Goal: Task Accomplishment & Management: Use online tool/utility

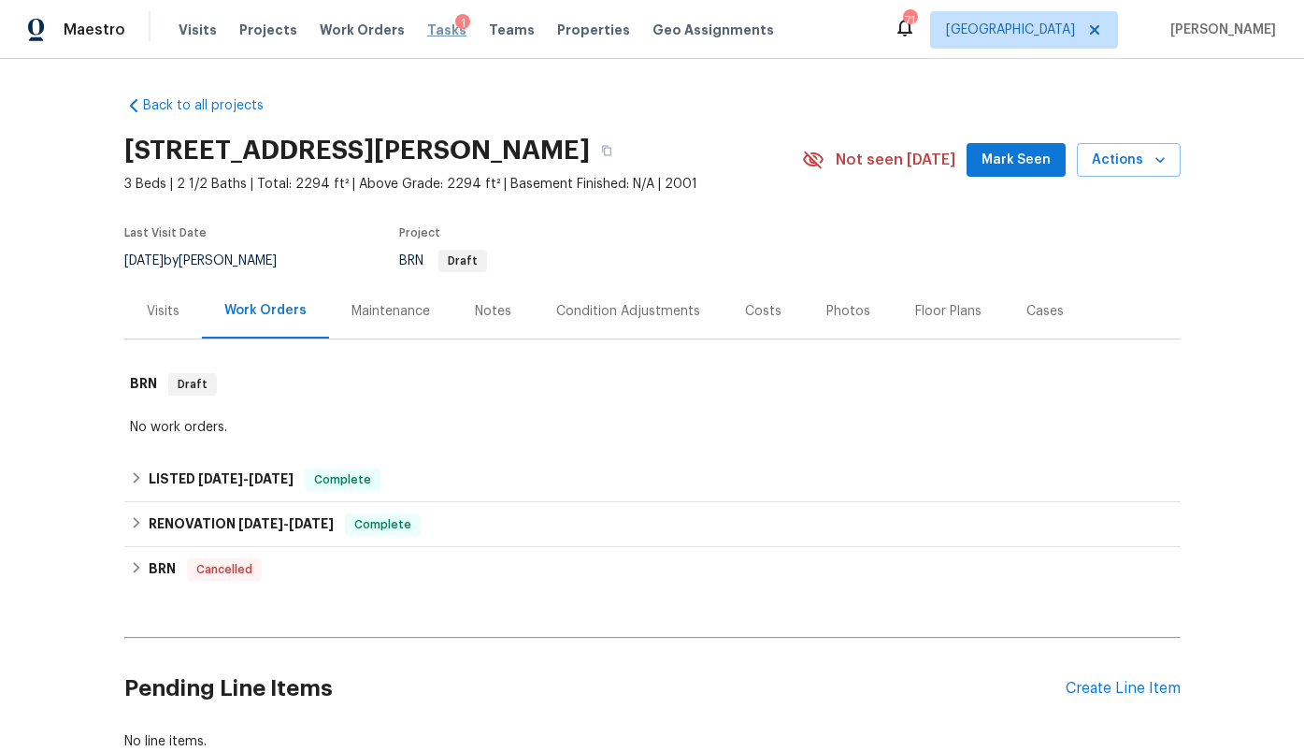
click at [427, 32] on span "Tasks" at bounding box center [446, 29] width 39 height 13
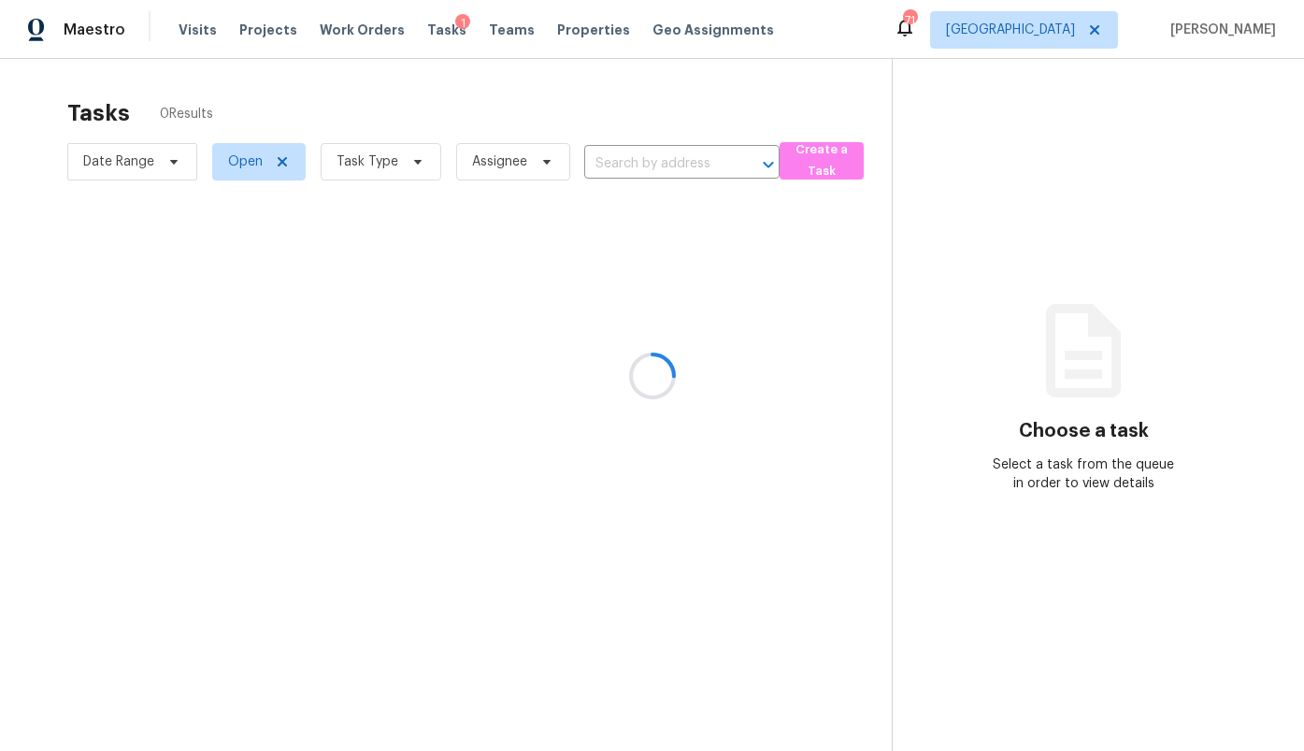
click at [1070, 28] on div at bounding box center [652, 375] width 1304 height 751
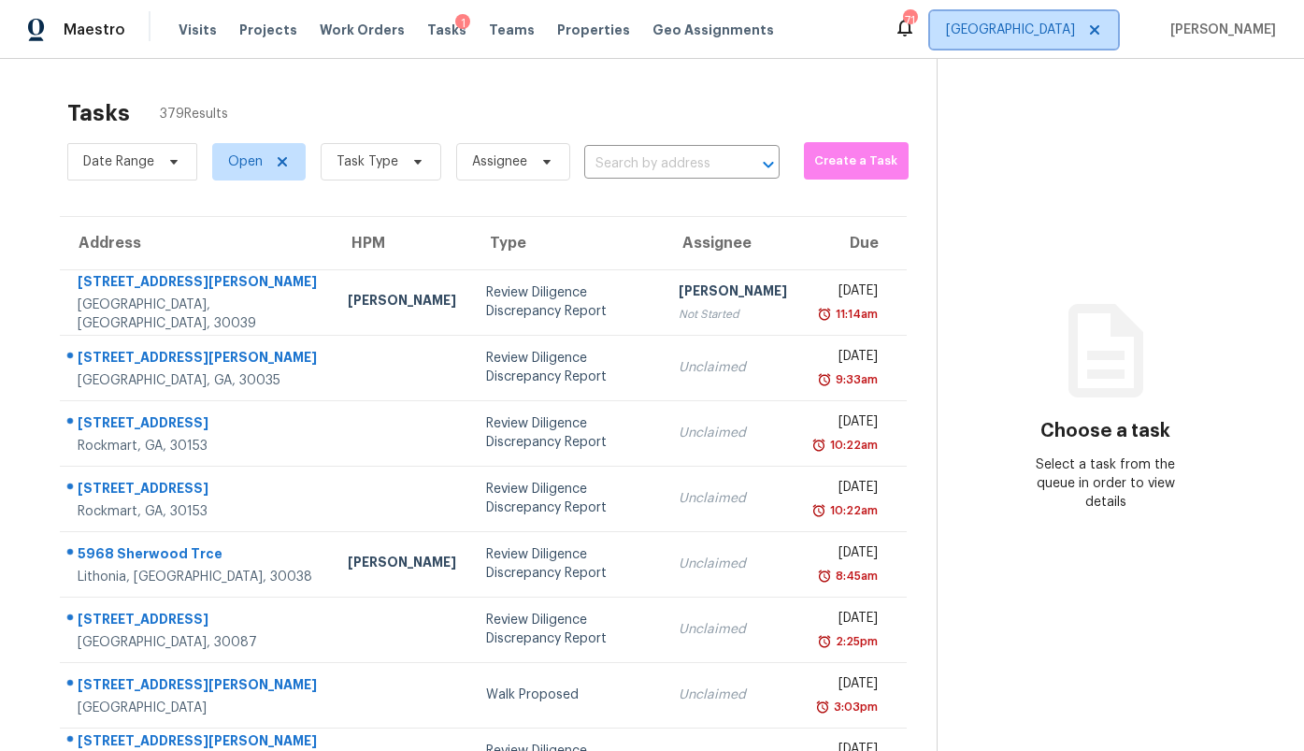
click at [1070, 28] on span "[GEOGRAPHIC_DATA]" at bounding box center [1010, 30] width 129 height 19
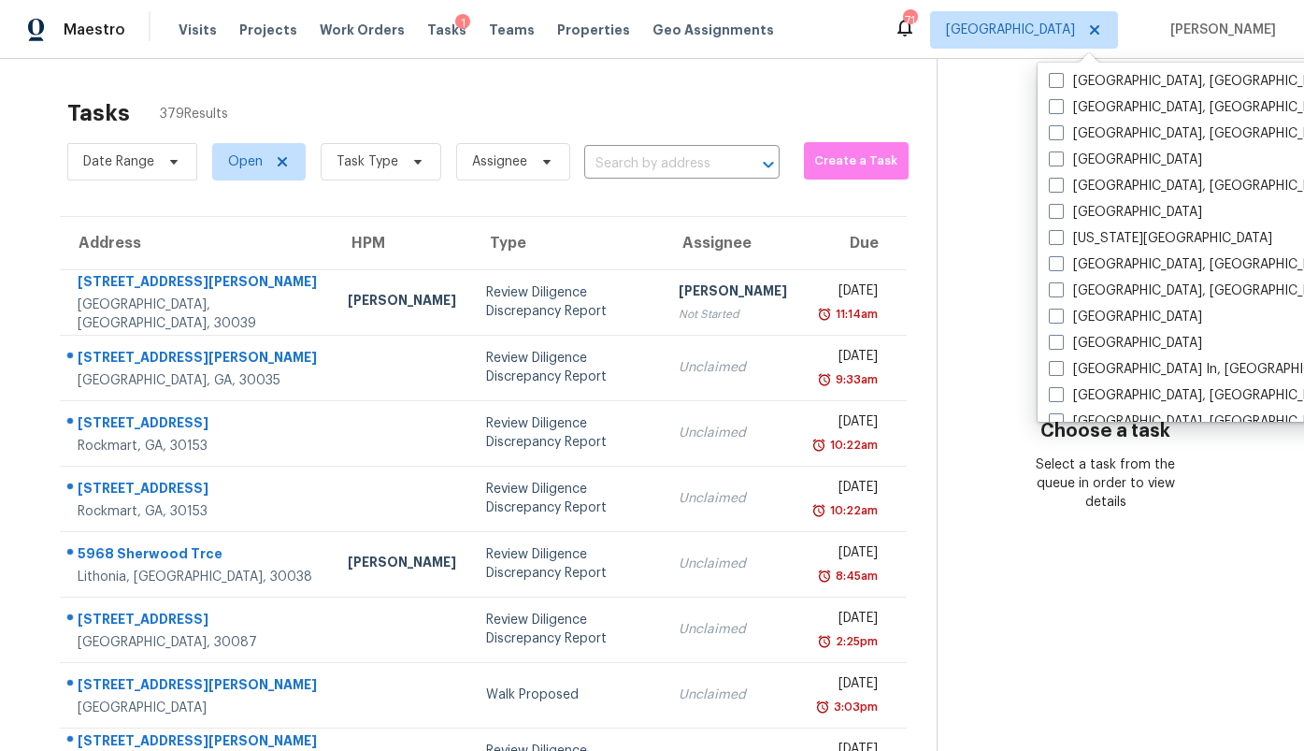
scroll to position [561, 0]
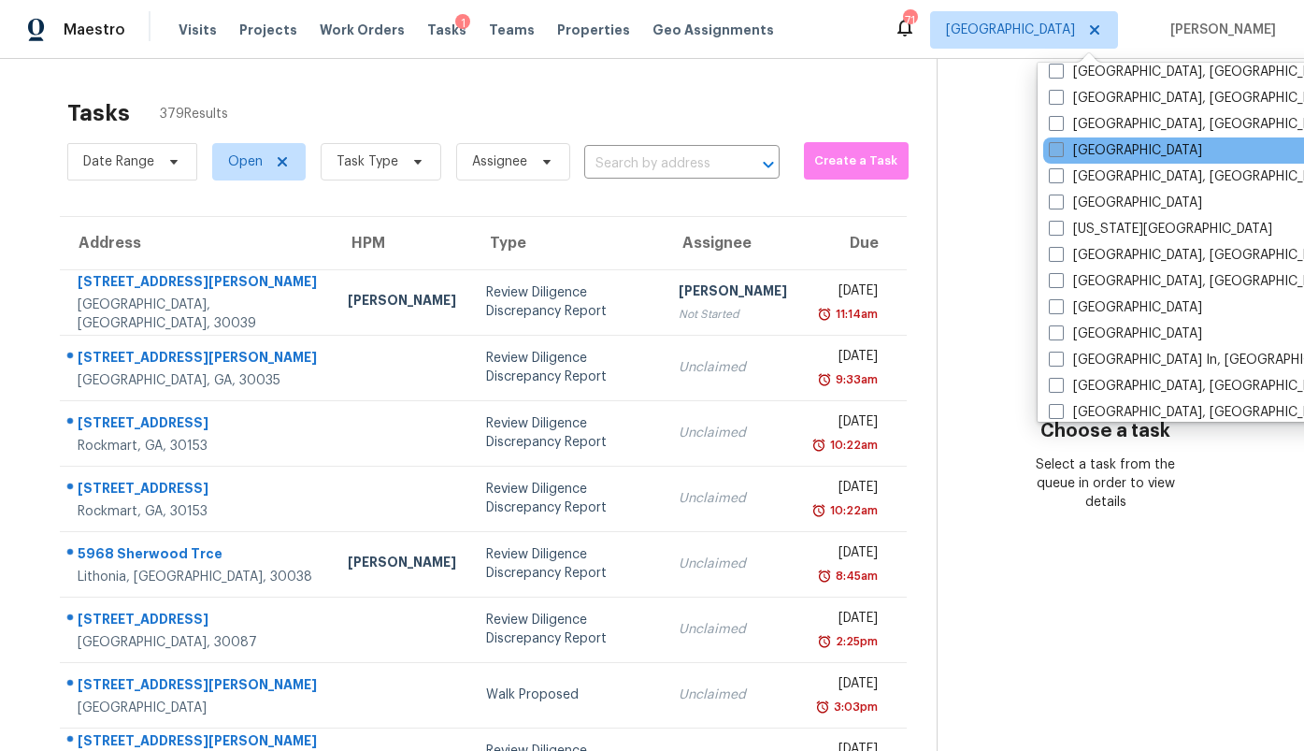
click at [1096, 157] on label "[GEOGRAPHIC_DATA]" at bounding box center [1125, 150] width 153 height 19
click at [1061, 153] on input "[GEOGRAPHIC_DATA]" at bounding box center [1055, 147] width 12 height 12
checkbox input "true"
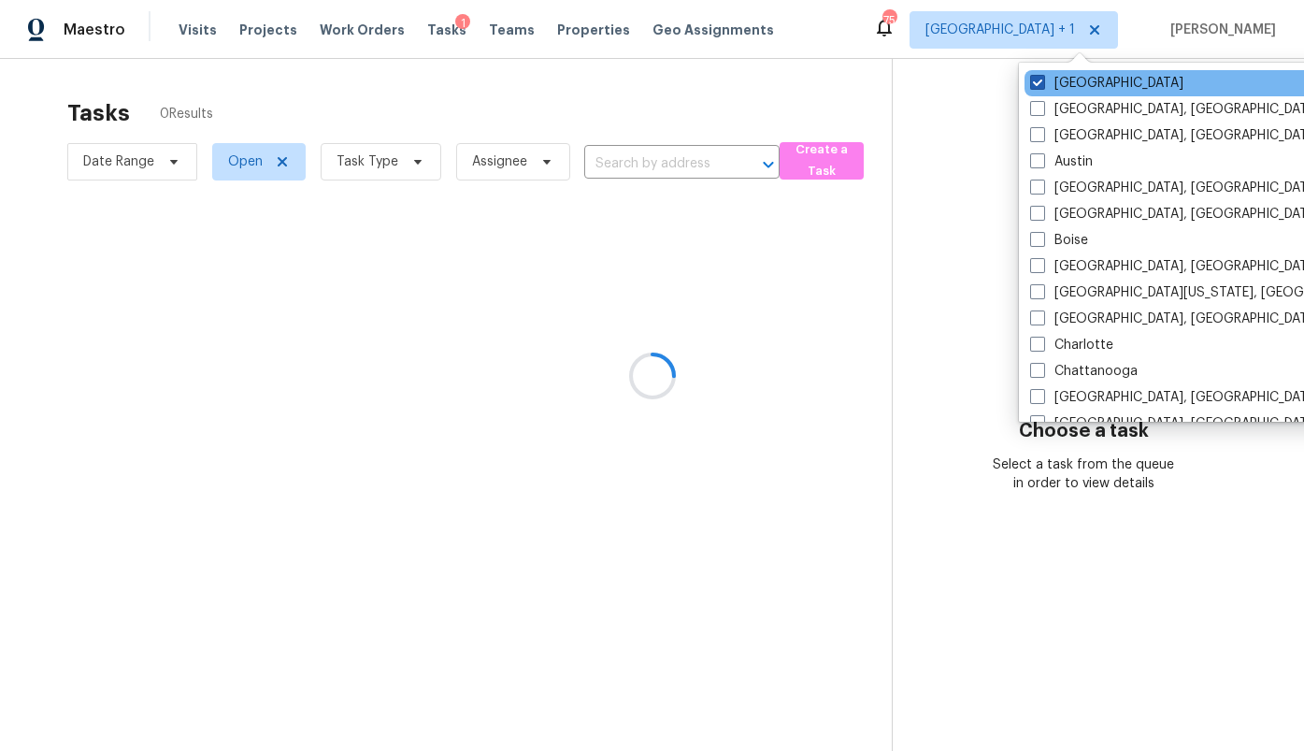
click at [1084, 83] on label "[GEOGRAPHIC_DATA]" at bounding box center [1106, 83] width 153 height 19
click at [1042, 83] on input "[GEOGRAPHIC_DATA]" at bounding box center [1036, 80] width 12 height 12
checkbox input "false"
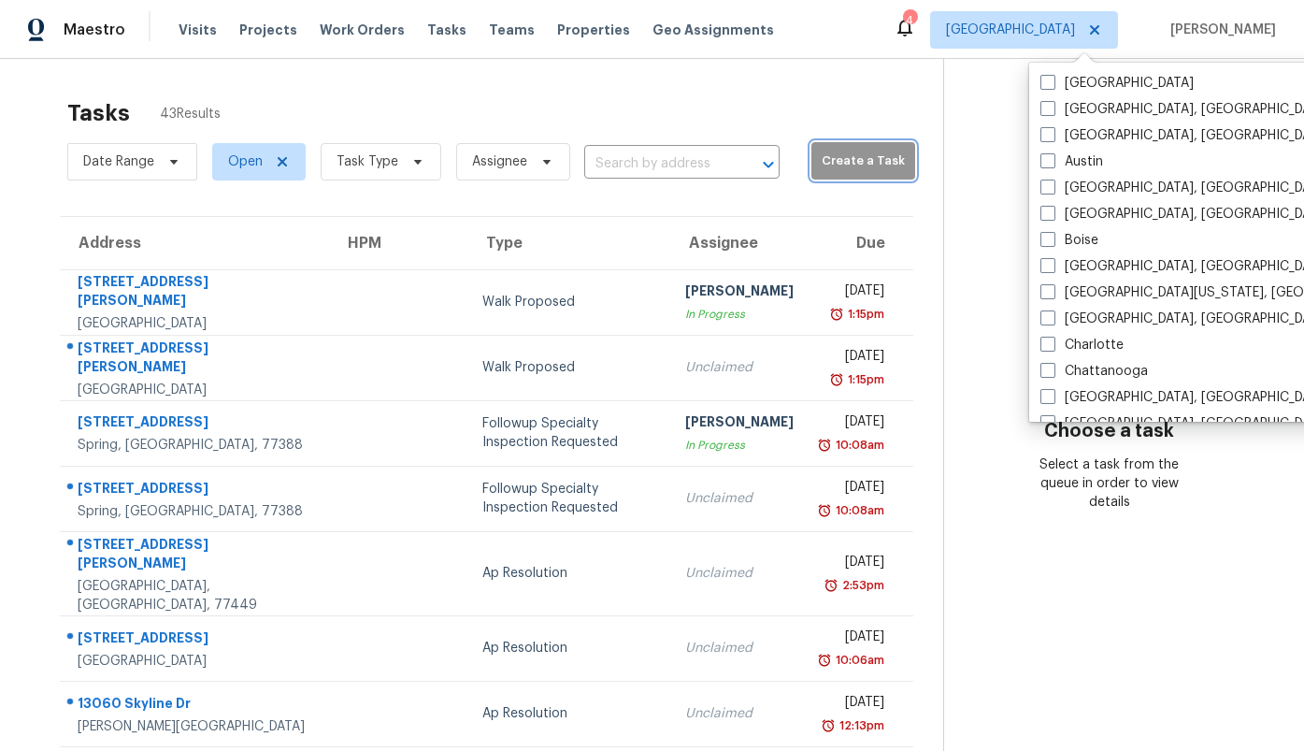
click at [844, 150] on button "Create a Task" at bounding box center [864, 160] width 105 height 37
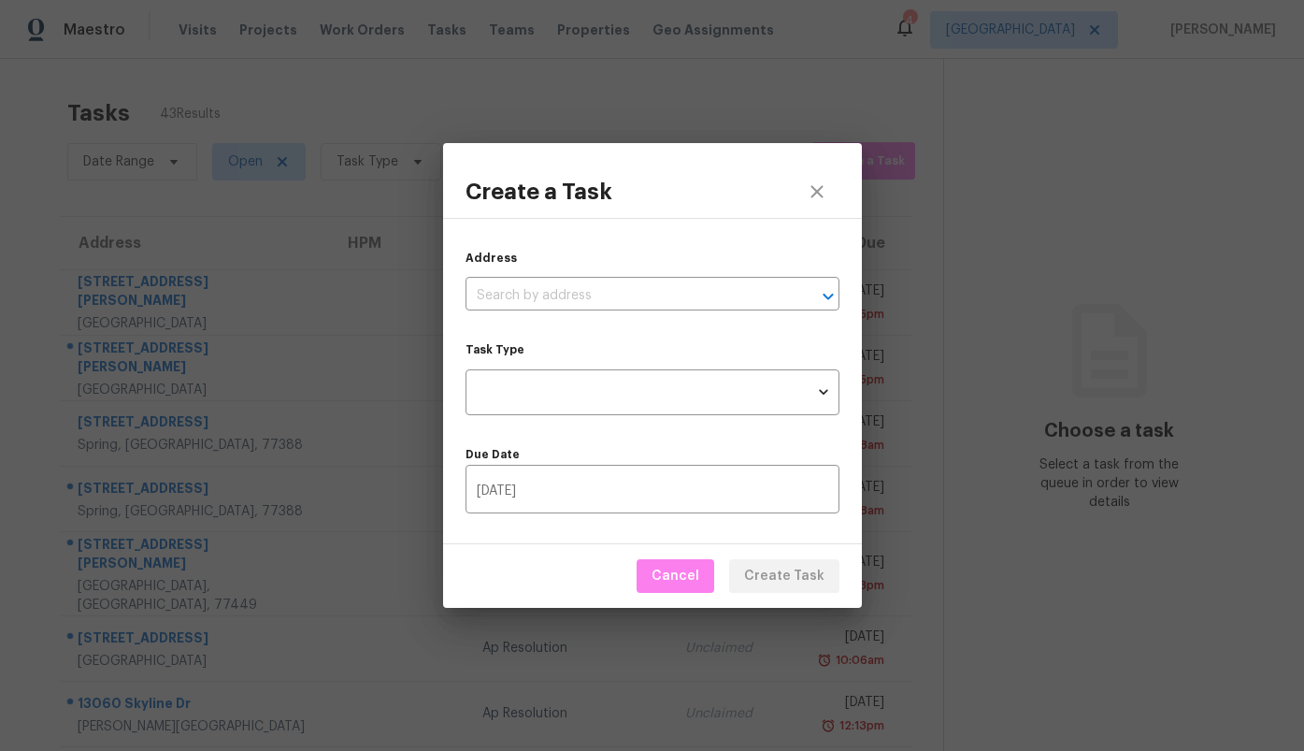
click at [658, 268] on div "Address ​" at bounding box center [653, 280] width 374 height 62
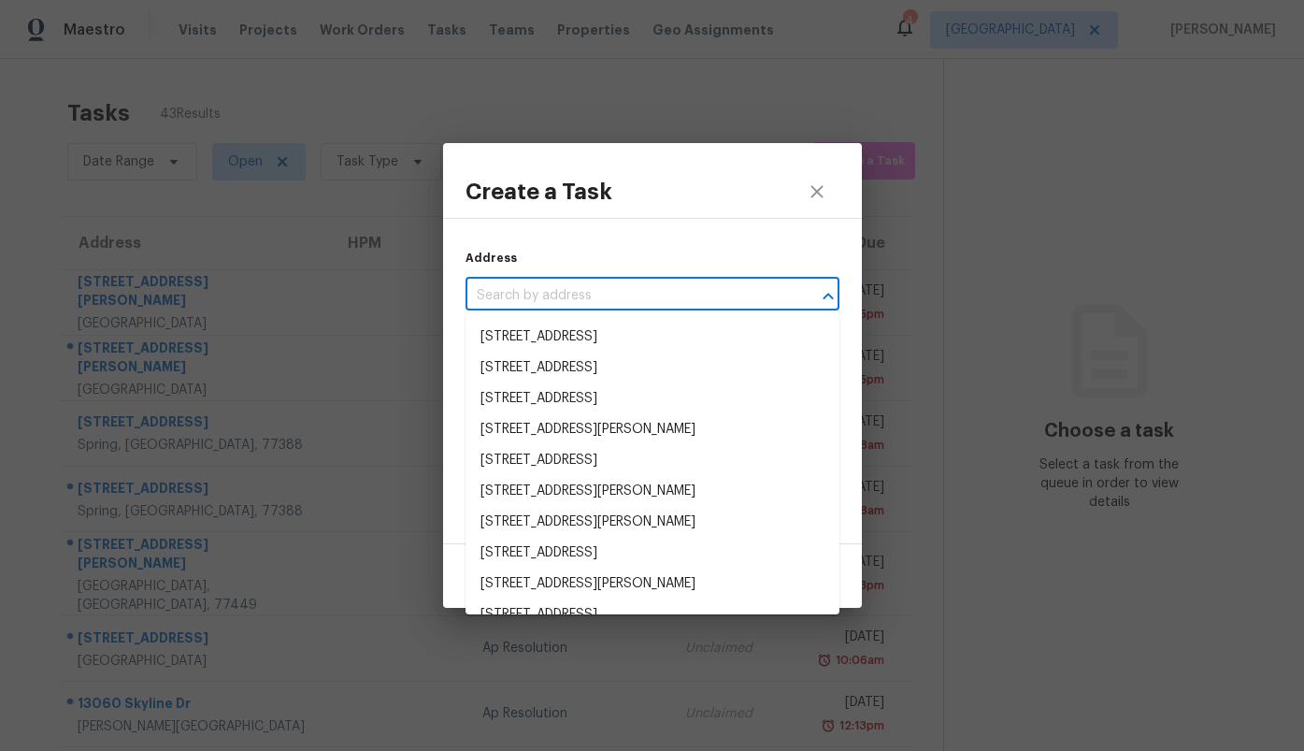
click at [650, 284] on input "text" at bounding box center [627, 295] width 322 height 29
paste input "[STREET_ADDRESS]"
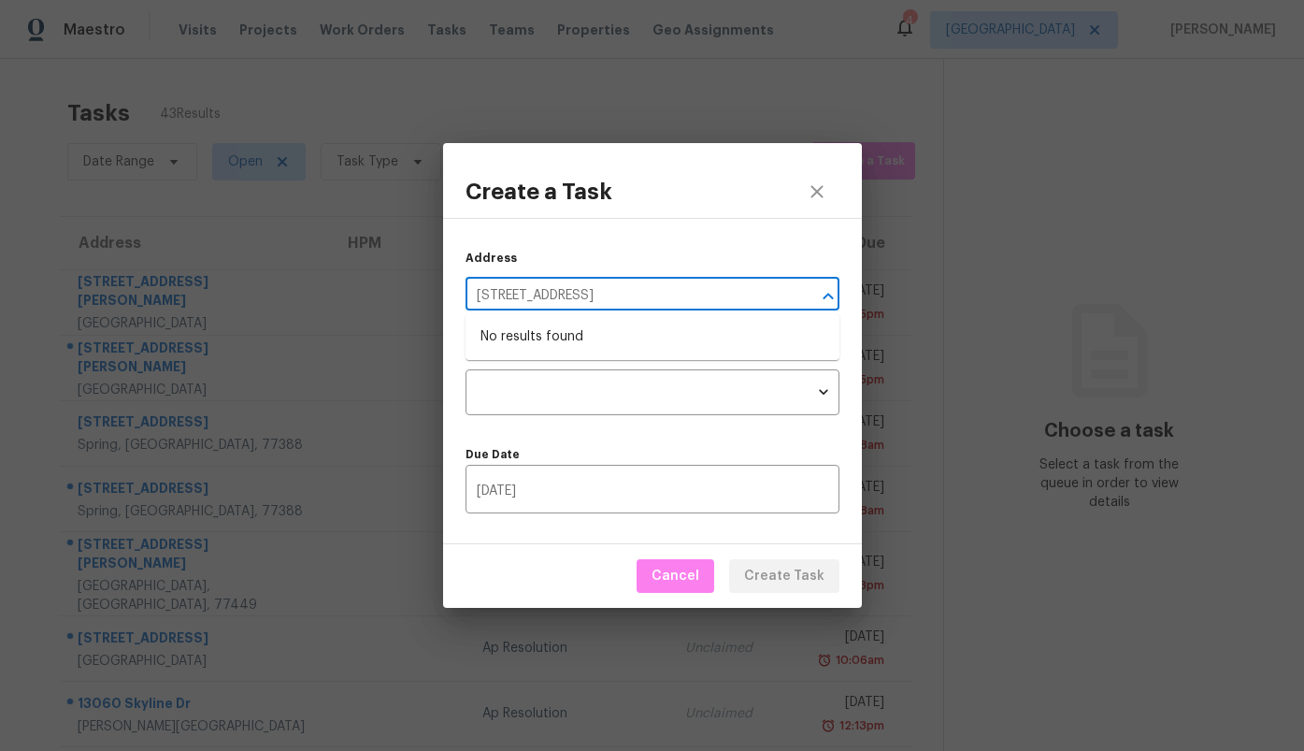
type input "[STREET_ADDRESS]"
click at [812, 185] on icon "close" at bounding box center [817, 191] width 12 height 12
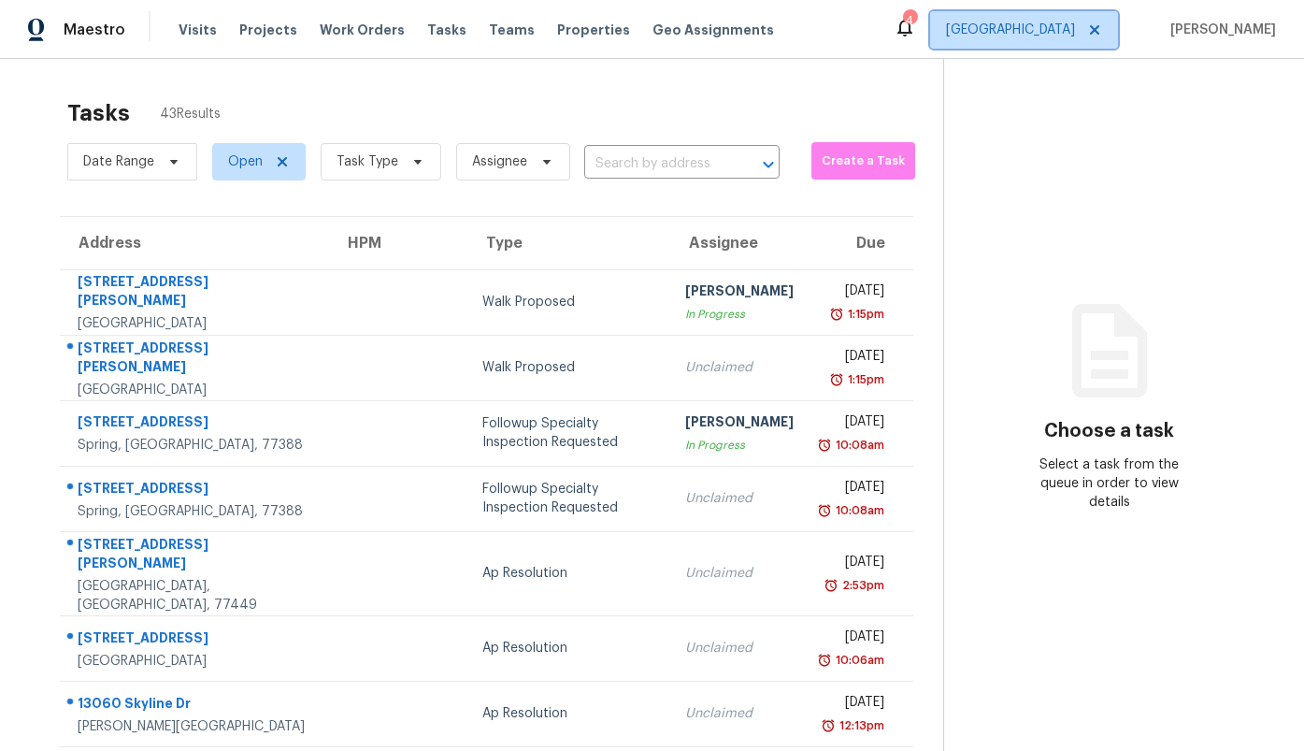
click at [1062, 28] on span "[GEOGRAPHIC_DATA]" at bounding box center [1010, 30] width 129 height 19
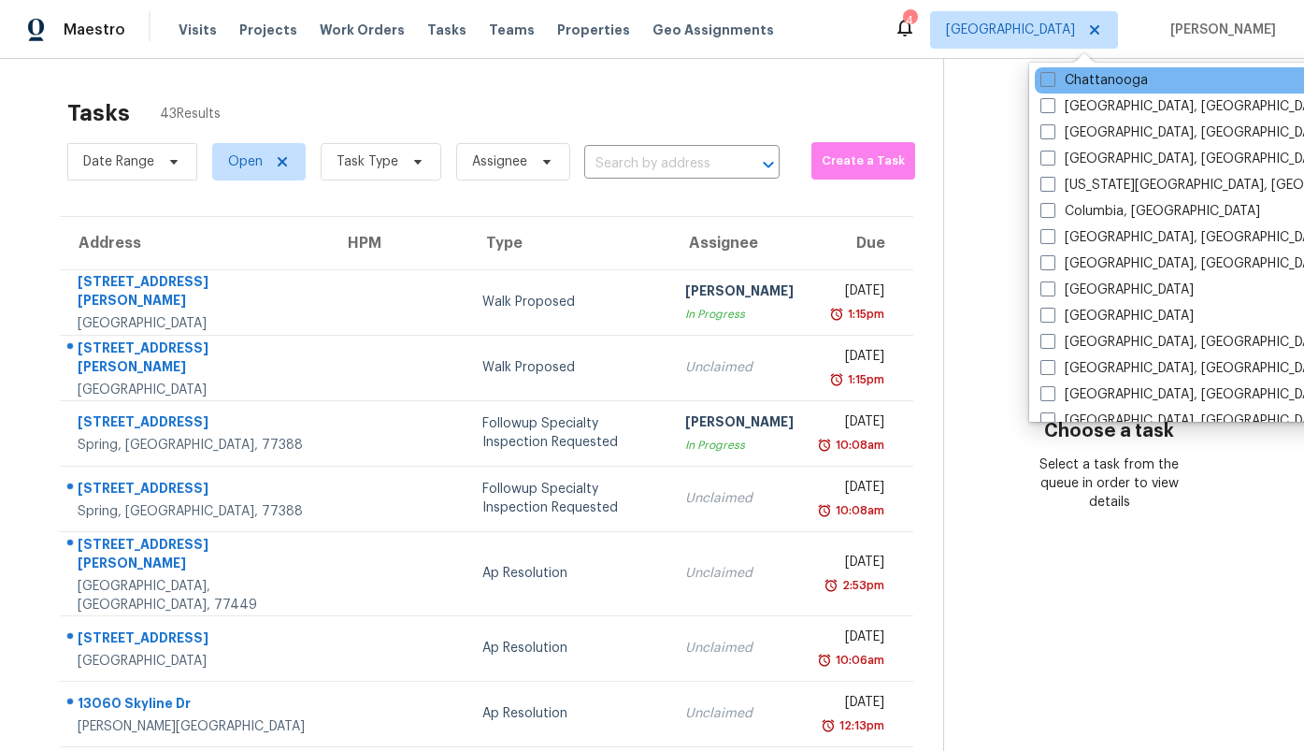
scroll to position [323, 0]
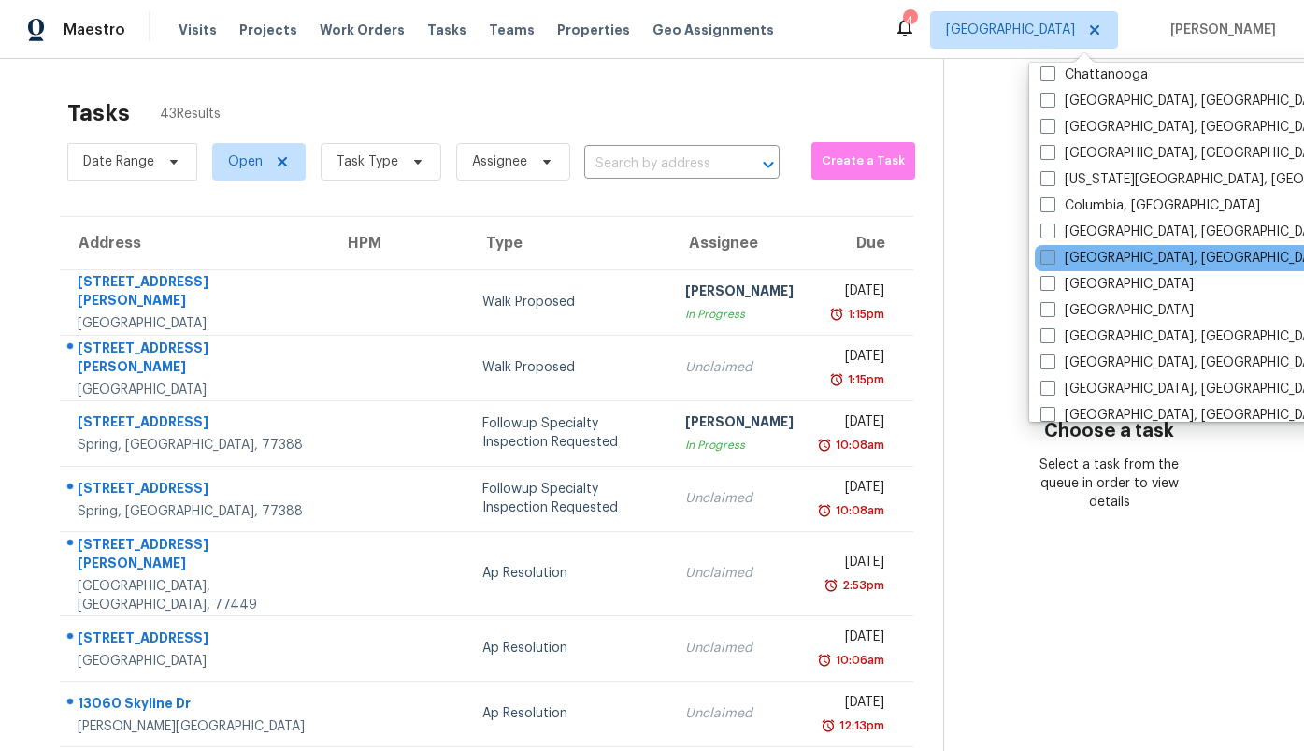
click at [1114, 250] on label "[GEOGRAPHIC_DATA], [GEOGRAPHIC_DATA]" at bounding box center [1186, 258] width 290 height 19
click at [1053, 250] on input "[GEOGRAPHIC_DATA], [GEOGRAPHIC_DATA]" at bounding box center [1047, 255] width 12 height 12
checkbox input "true"
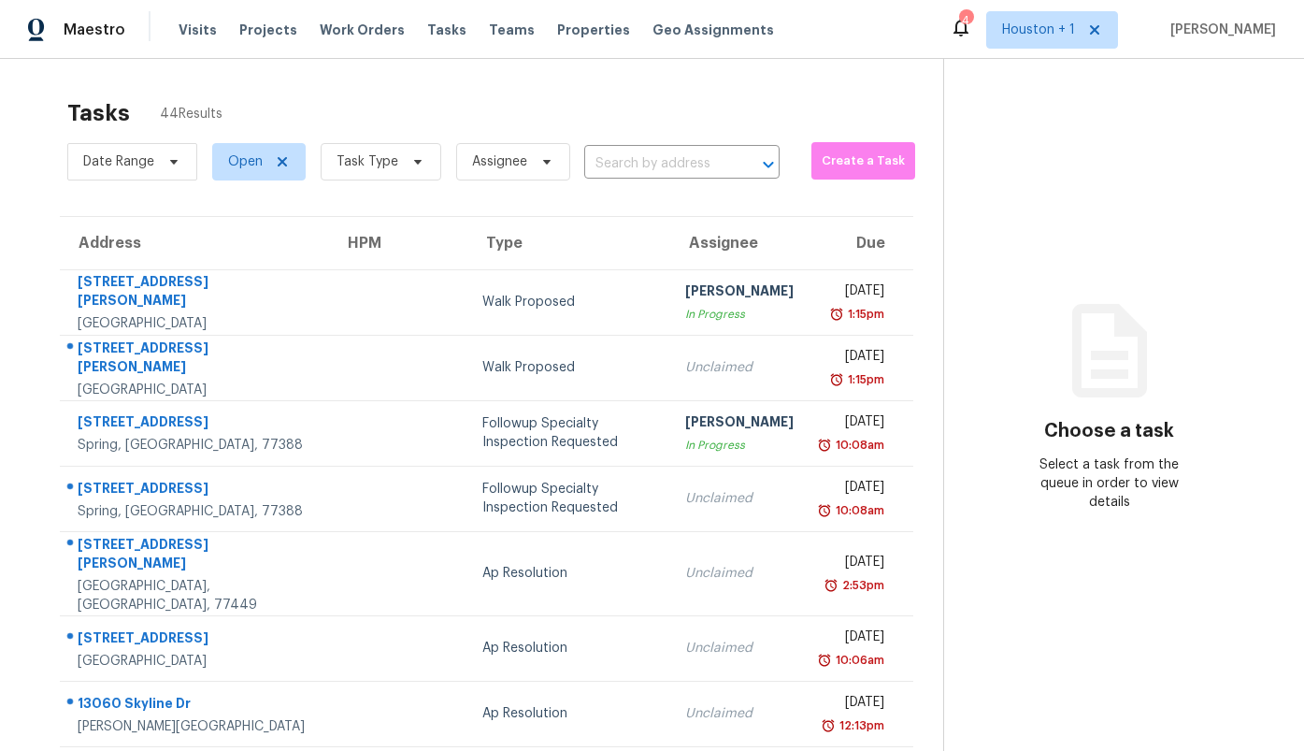
click at [833, 106] on div "Tasks 44 Results" at bounding box center [505, 113] width 876 height 49
click at [838, 142] on button "Create a Task" at bounding box center [864, 160] width 105 height 37
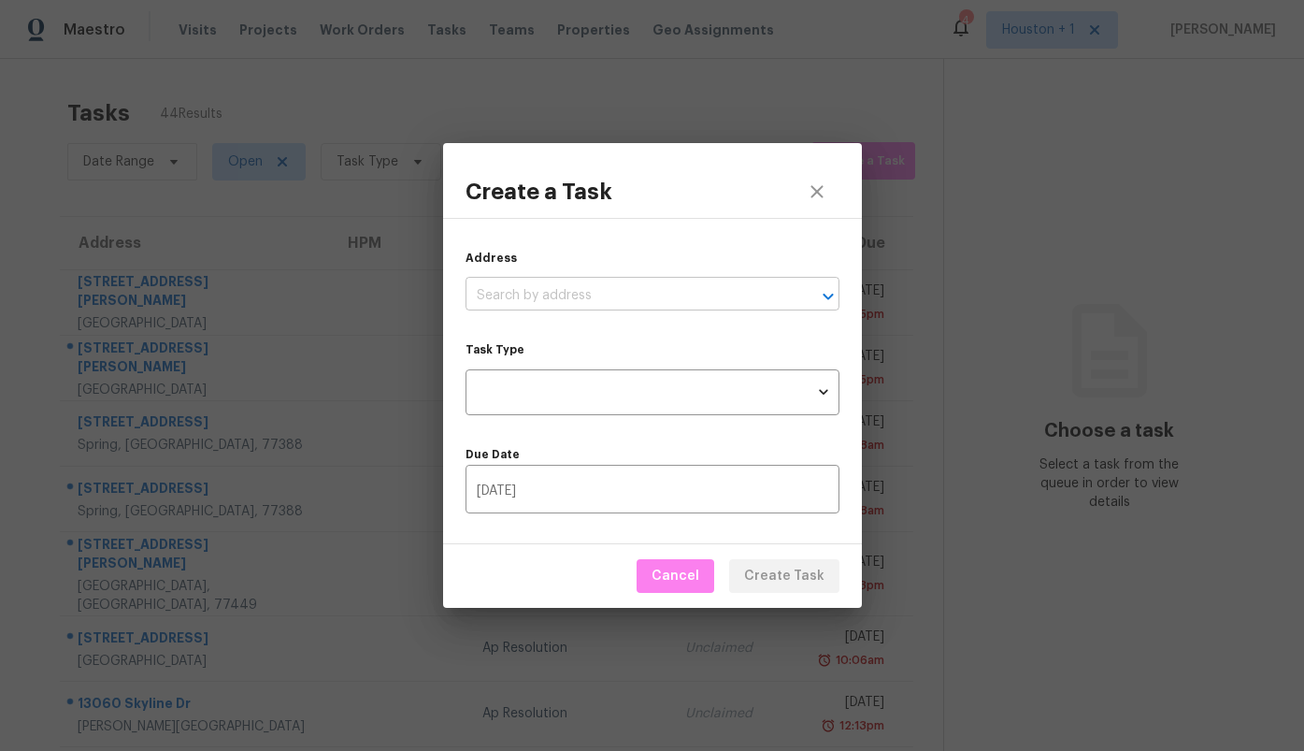
click at [665, 295] on input "text" at bounding box center [627, 295] width 322 height 29
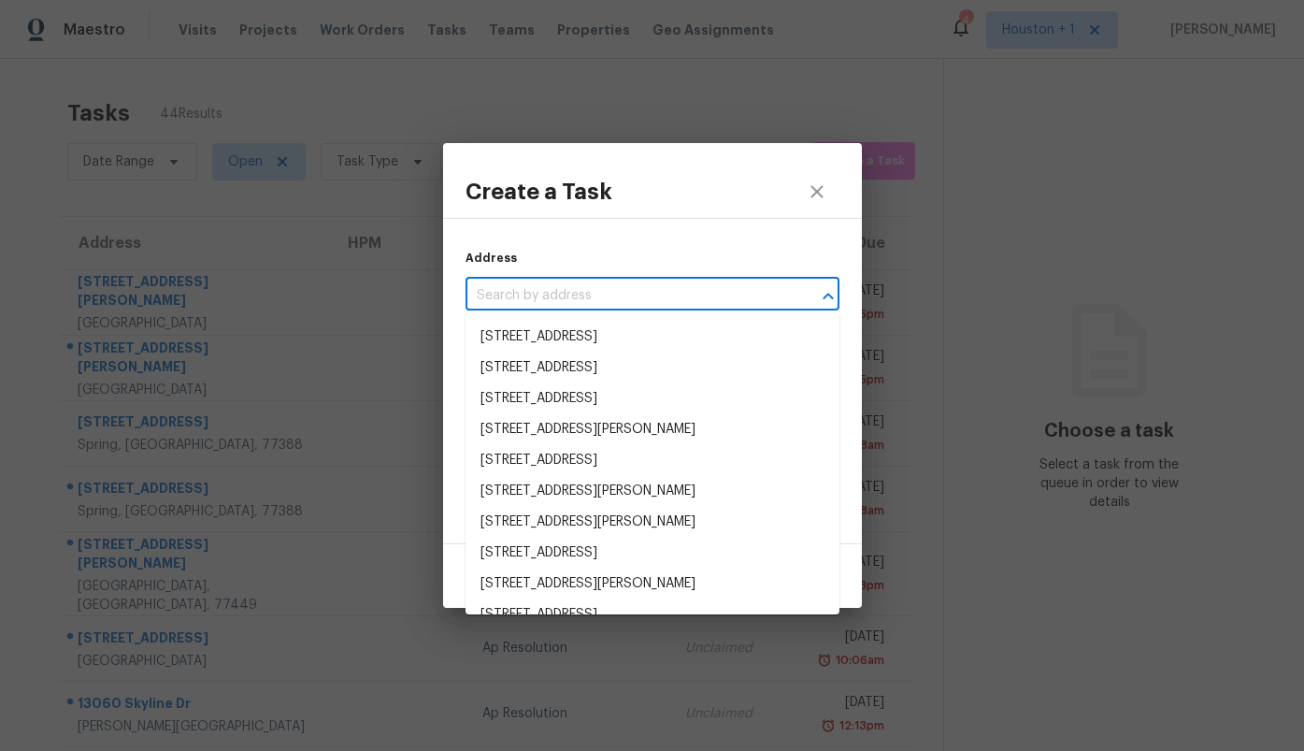
paste input "[STREET_ADDRESS]"
type input "[STREET_ADDRESS]"
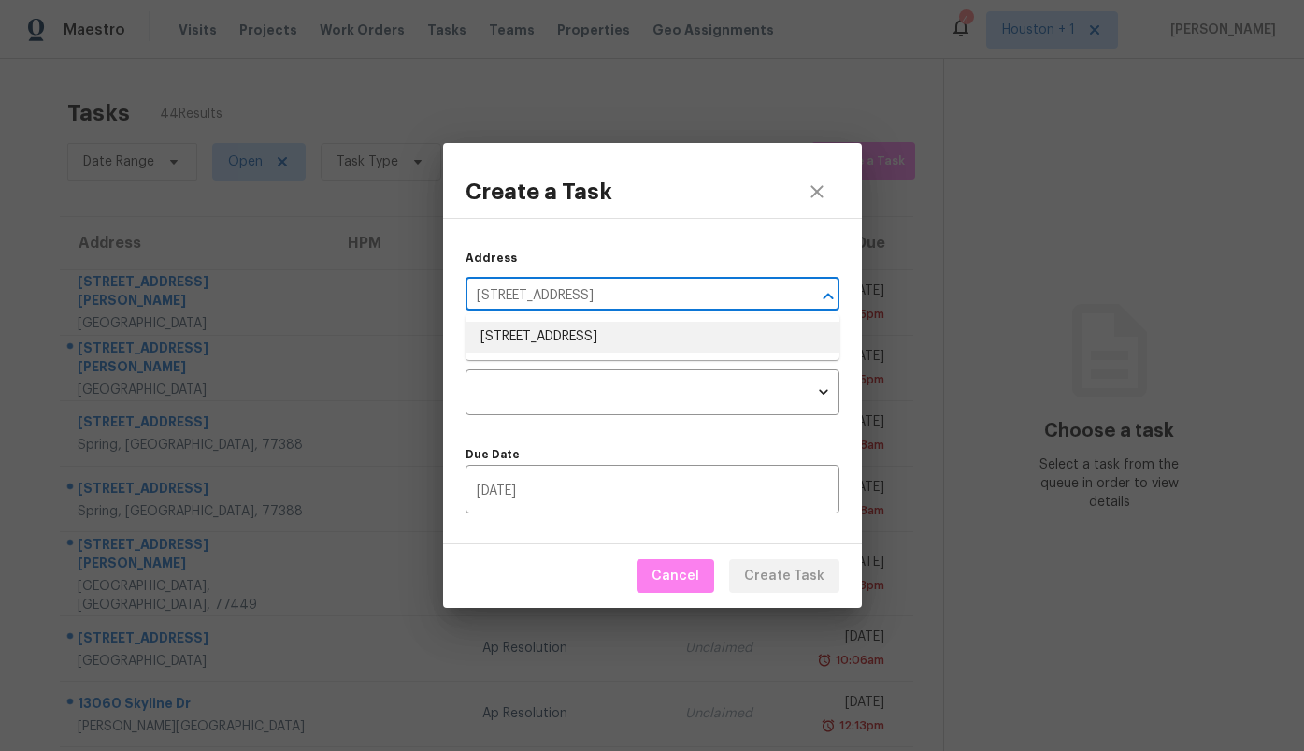
click at [669, 332] on li "[STREET_ADDRESS]" at bounding box center [653, 337] width 374 height 31
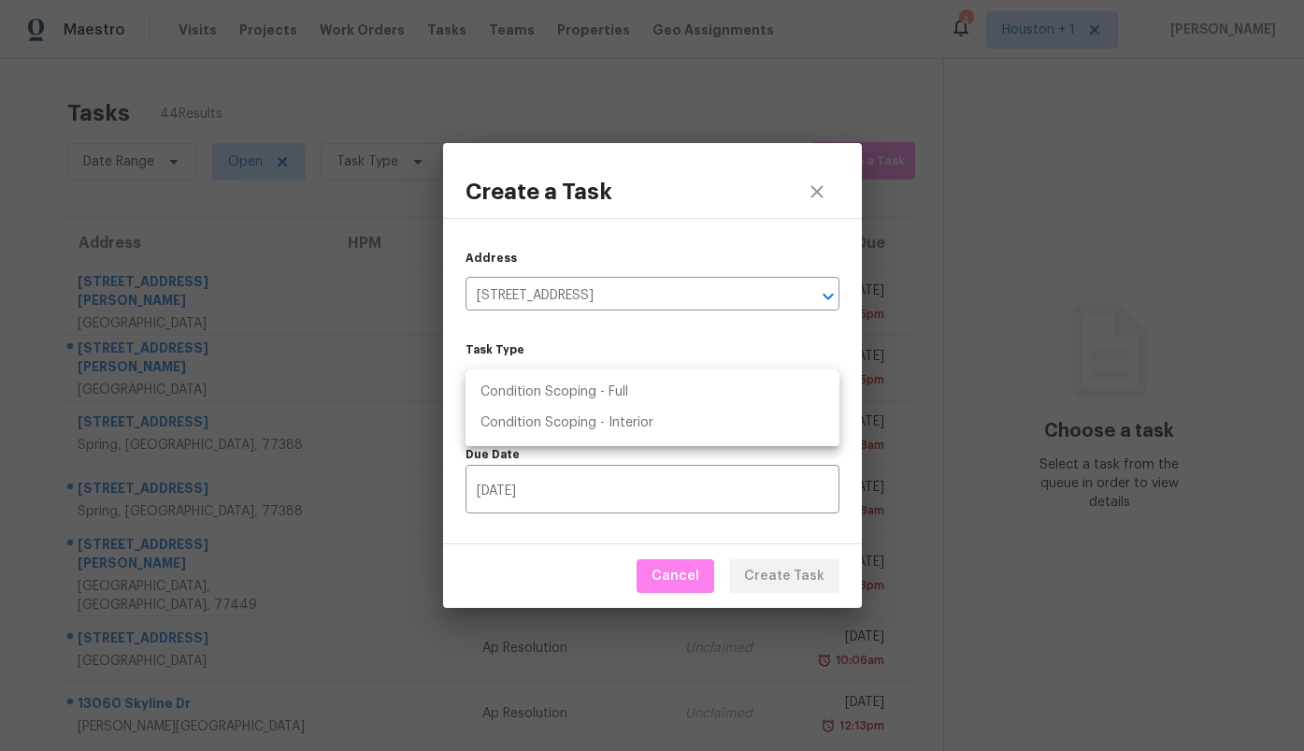
click at [657, 401] on body "Maestro Visits Projects Work Orders Tasks Teams Properties Geo Assignments 4 [G…" at bounding box center [652, 375] width 1304 height 751
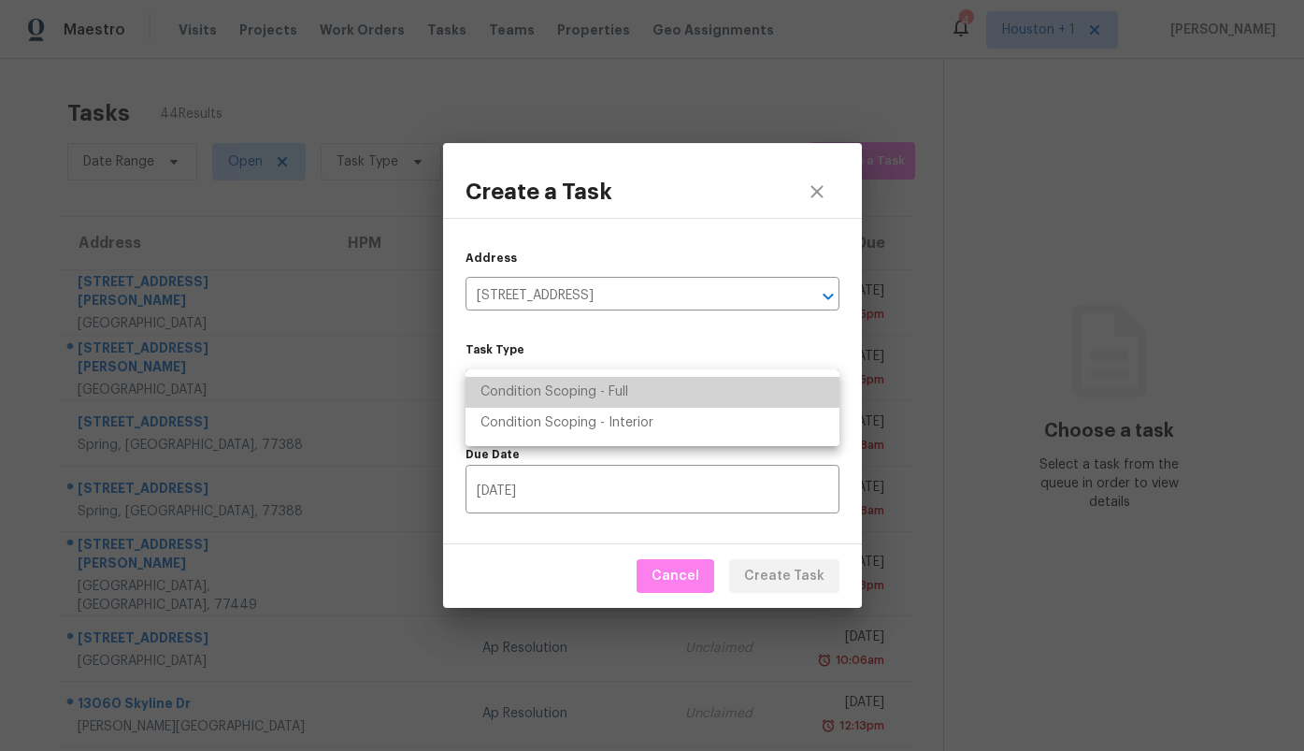
click at [657, 401] on li "Condition Scoping - Full" at bounding box center [653, 392] width 374 height 31
type input "virtual_full_assessment"
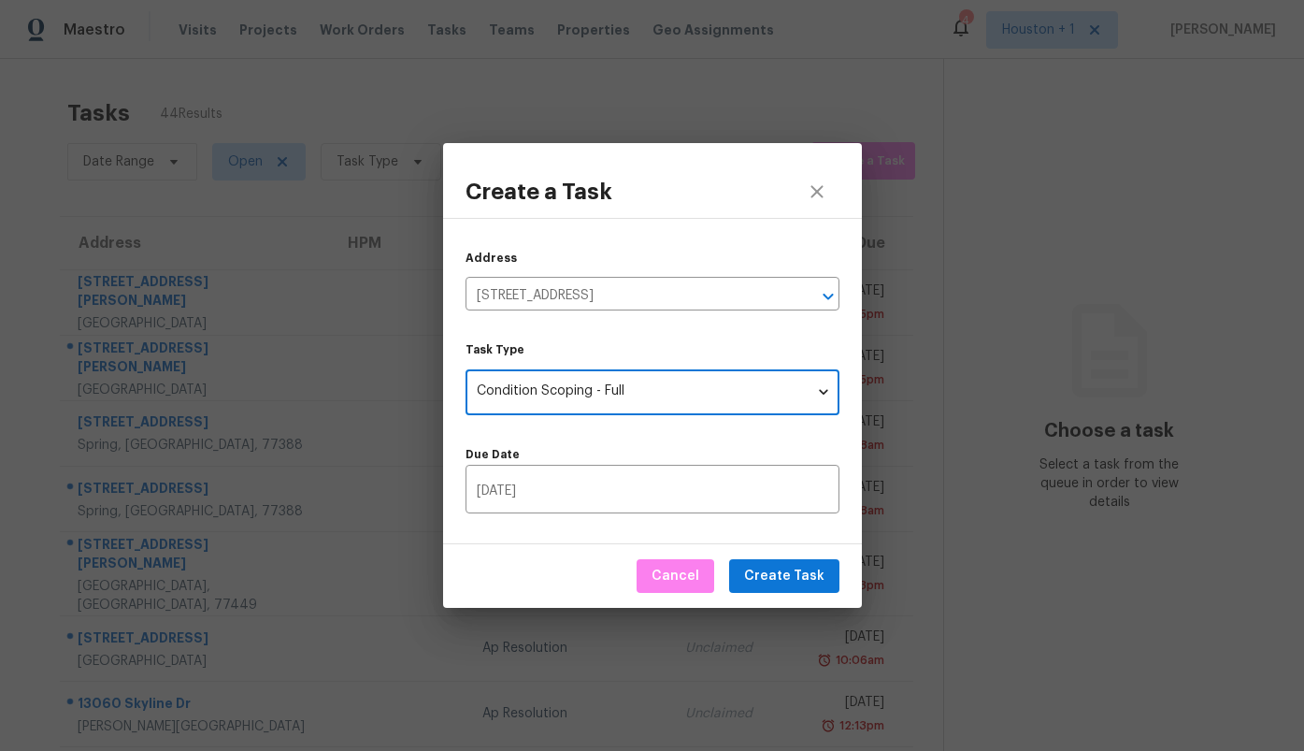
click at [680, 435] on div "Due Date [DATE] ​" at bounding box center [653, 471] width 374 height 83
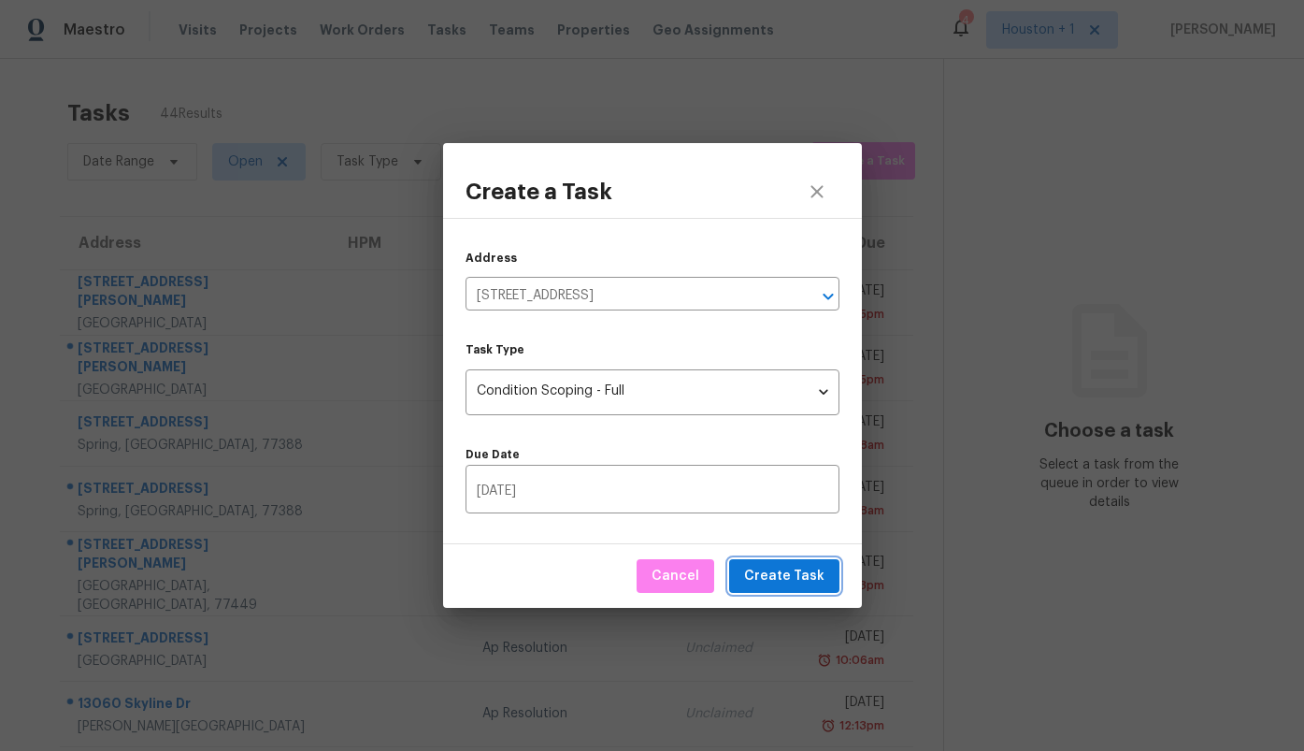
click at [804, 577] on span "Create Task" at bounding box center [784, 576] width 80 height 23
